Goal: Obtain resource: Download file/media

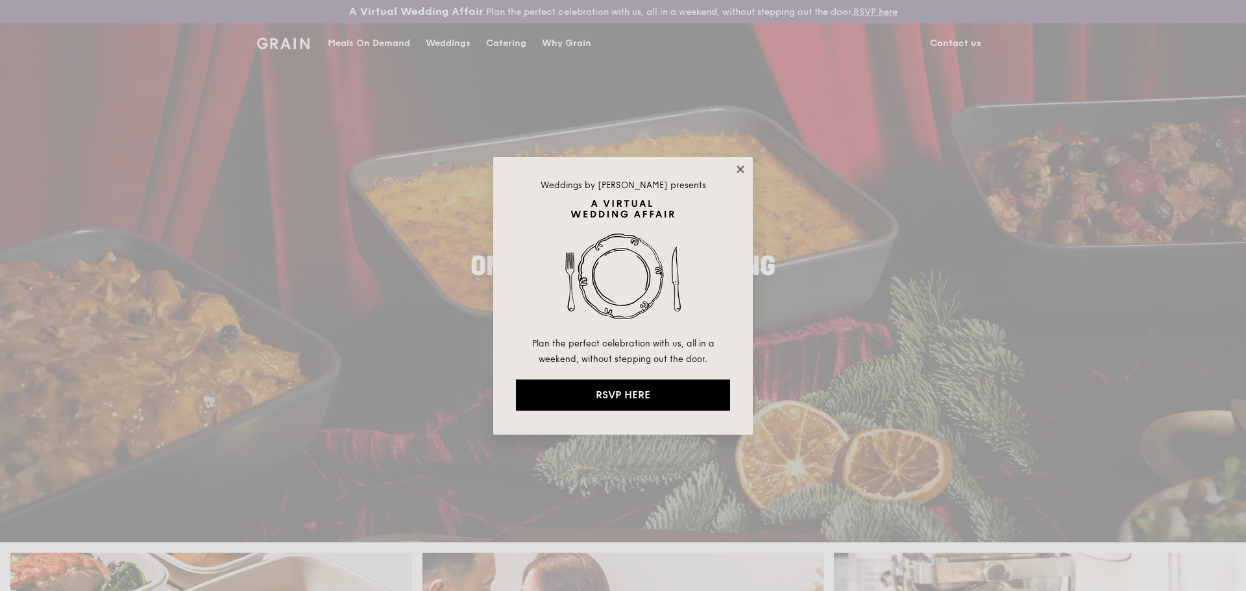
click at [739, 169] on icon at bounding box center [740, 169] width 7 height 7
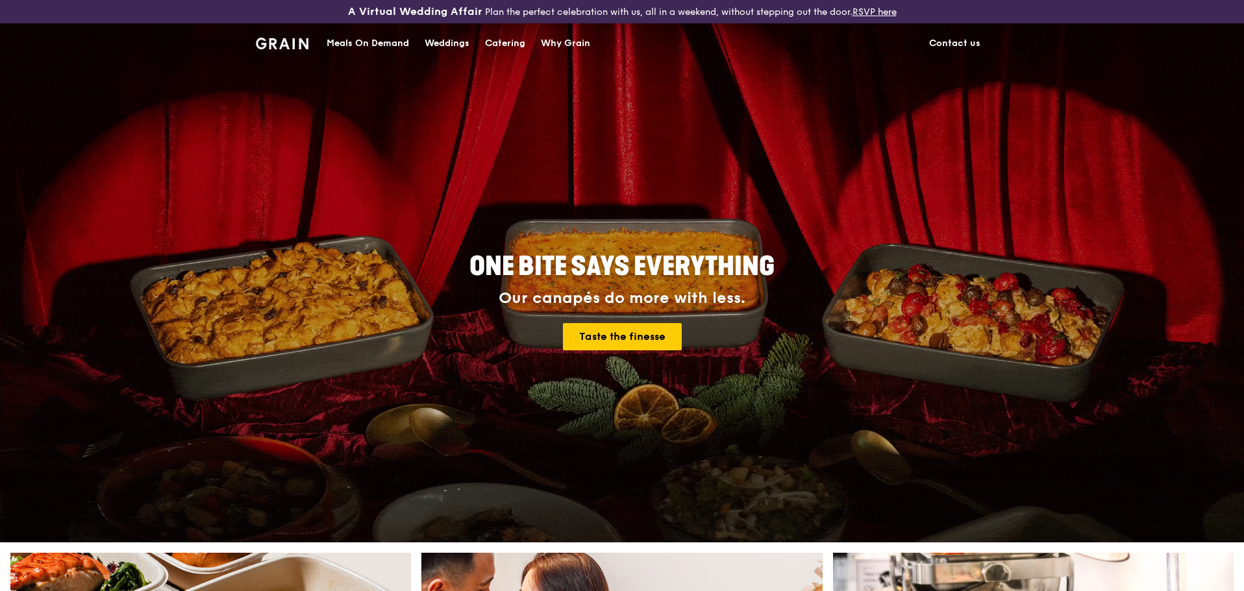
click at [505, 44] on div "Catering" at bounding box center [505, 43] width 40 height 39
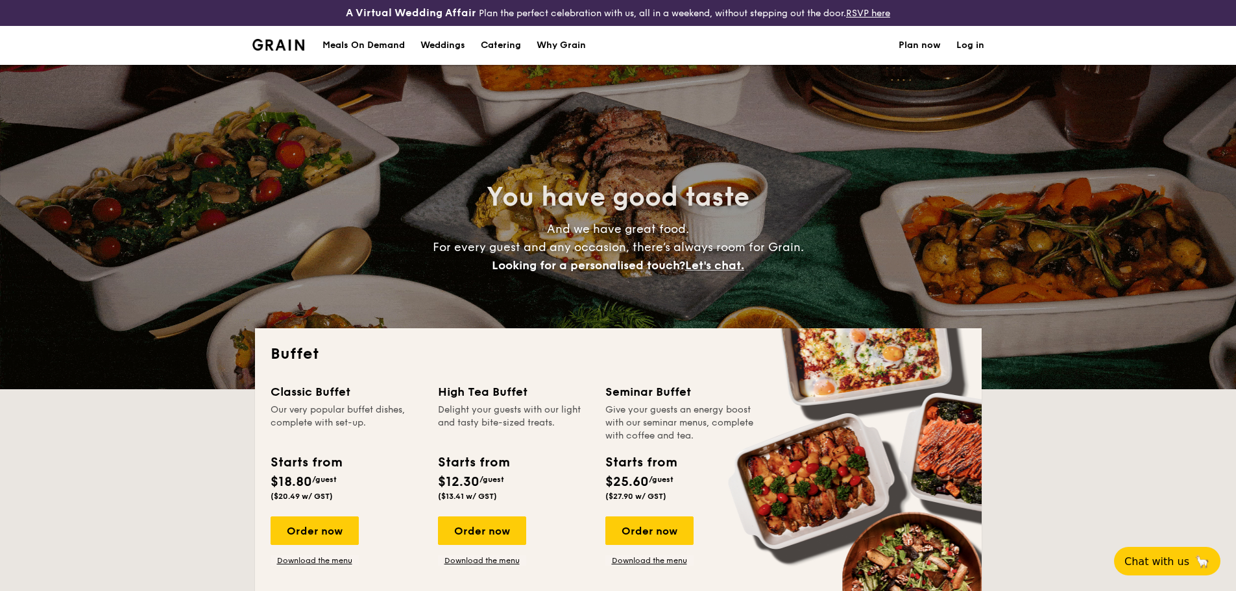
select select
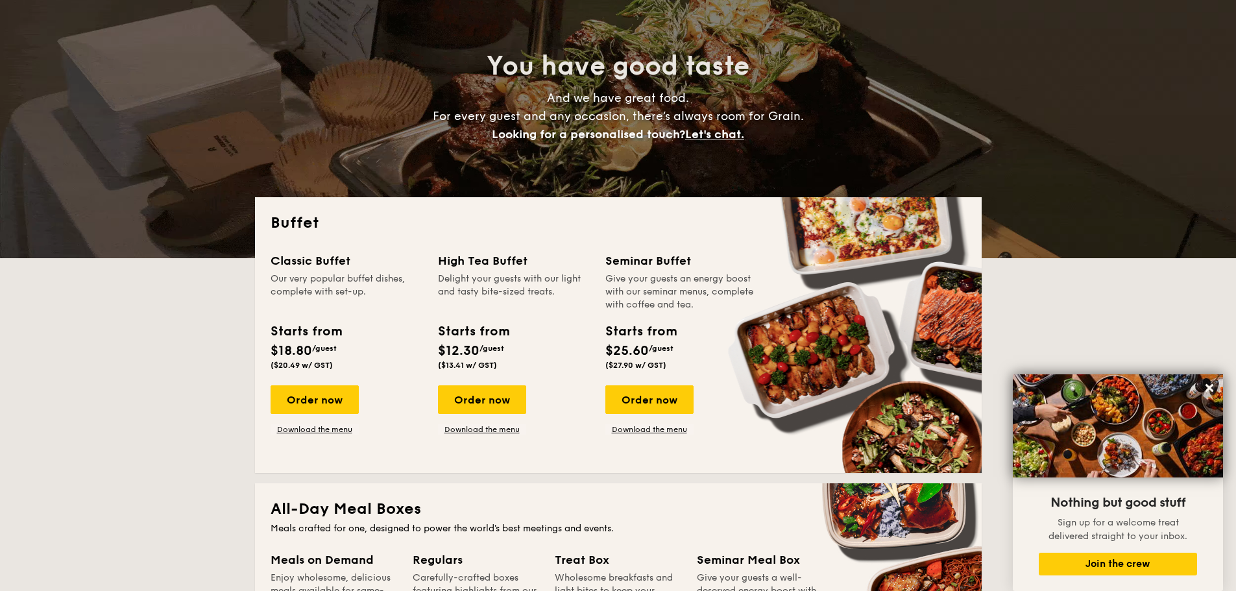
scroll to position [130, 0]
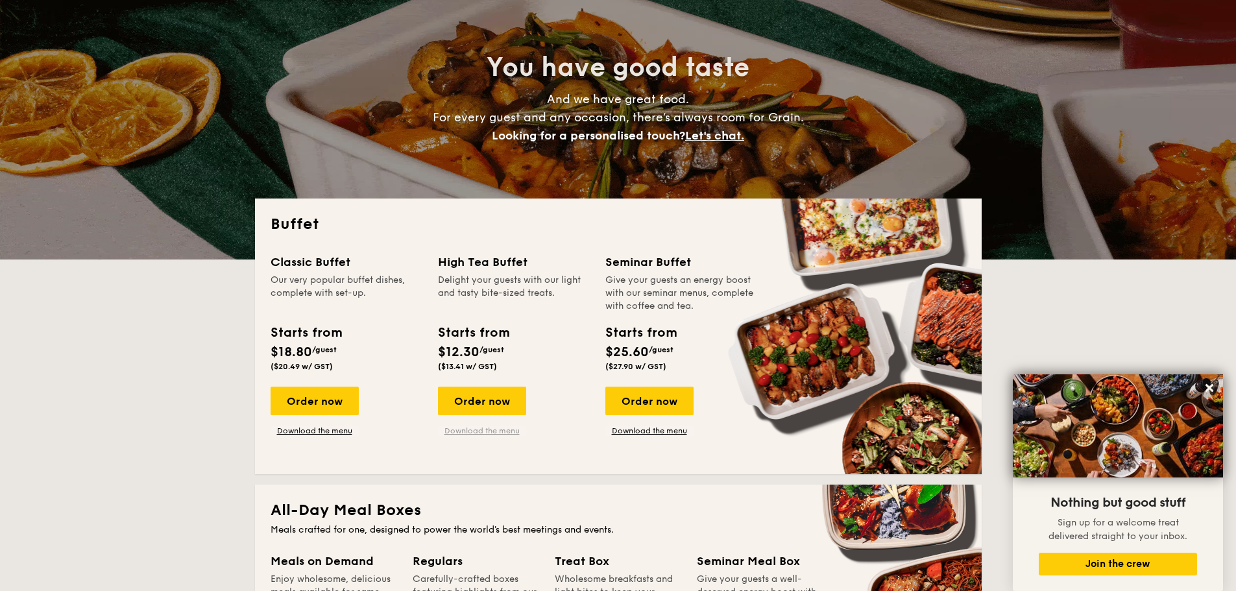
click at [500, 432] on link "Download the menu" at bounding box center [482, 431] width 88 height 10
click at [338, 432] on link "Download the menu" at bounding box center [315, 431] width 88 height 10
